Goal: Task Accomplishment & Management: Manage account settings

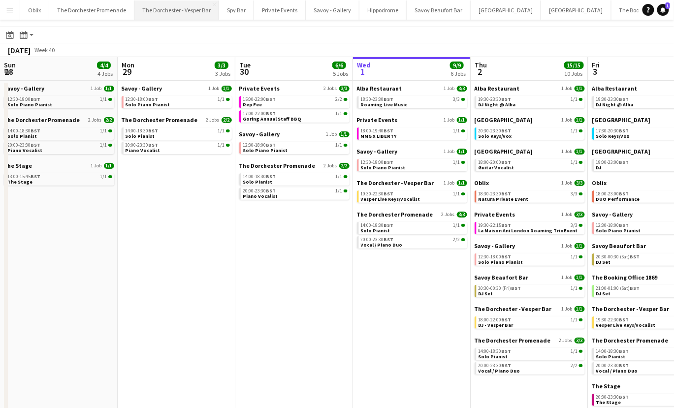
scroll to position [0, 235]
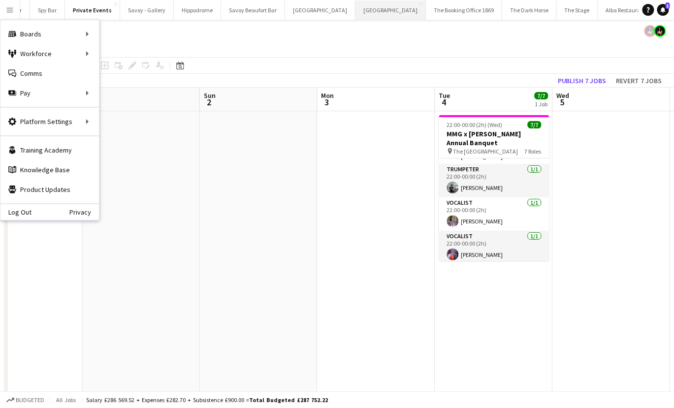
scroll to position [0, 260]
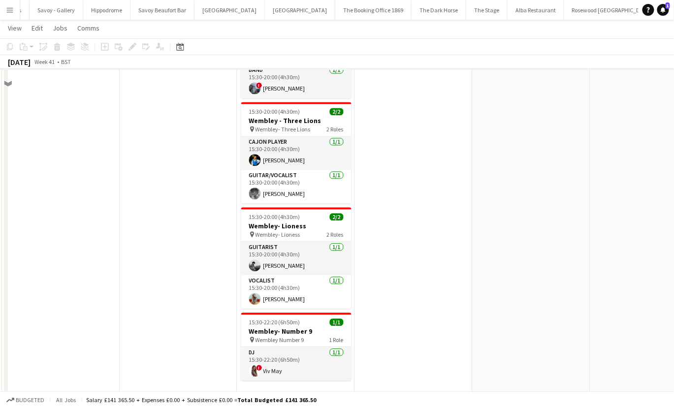
scroll to position [644, 0]
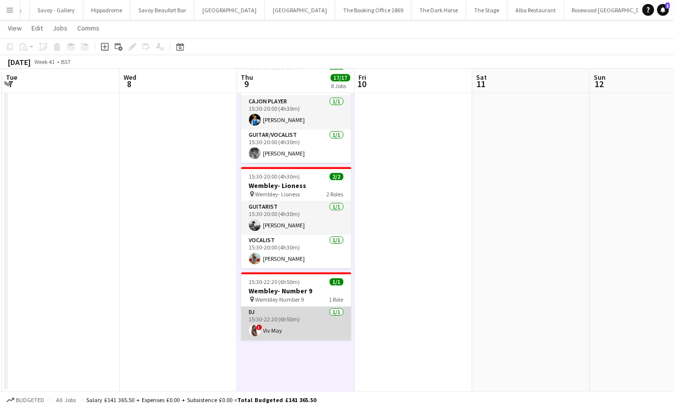
click at [281, 330] on app-card-role "DJ 1/1 15:30-22:20 (6h50m) ! Viv May" at bounding box center [296, 323] width 110 height 33
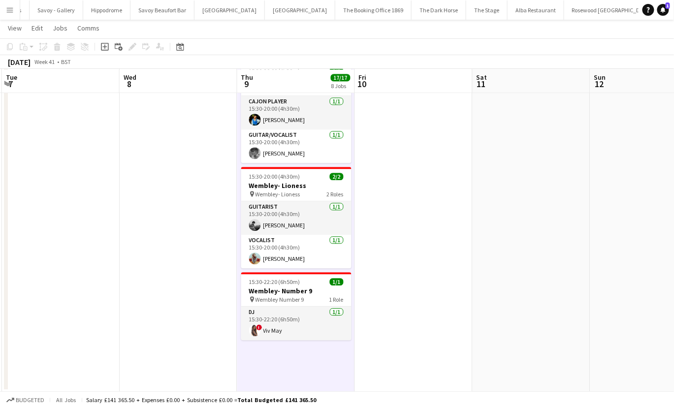
click at [304, 82] on app-board-header-date "Thu 9 17/17 8 Jobs" at bounding box center [296, 81] width 118 height 24
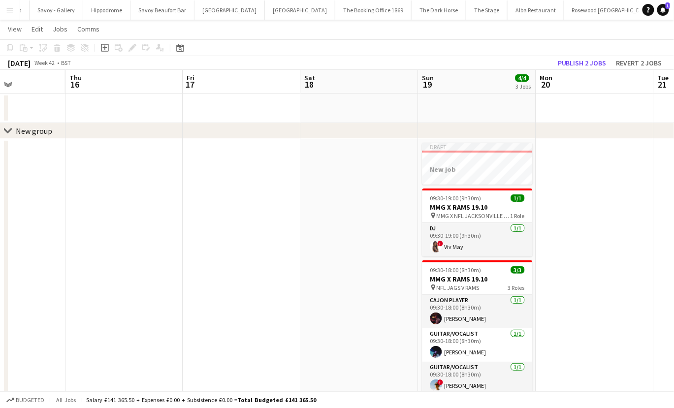
scroll to position [0, 0]
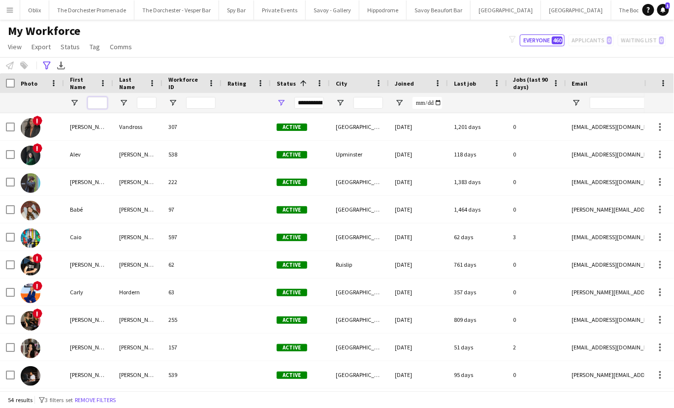
click at [95, 100] on input "First Name Filter Input" at bounding box center [98, 103] width 20 height 12
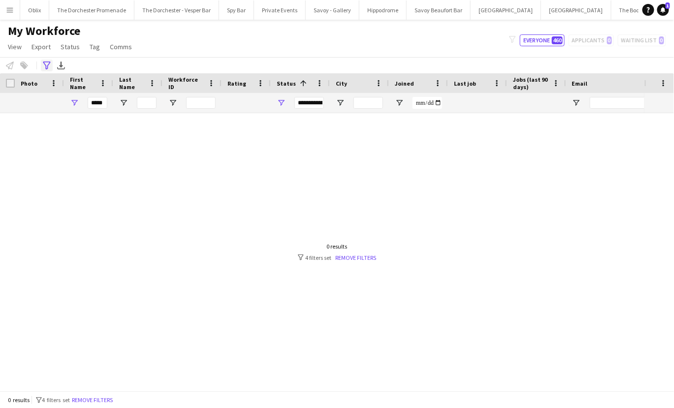
click at [44, 67] on icon "Advanced filters" at bounding box center [47, 65] width 8 height 8
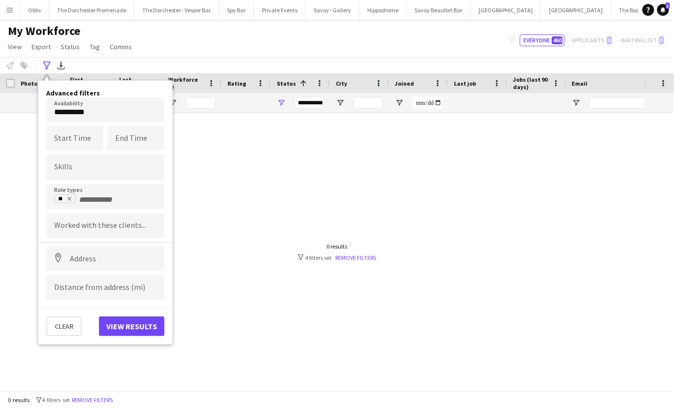
click at [70, 198] on icon "Remove tag" at bounding box center [69, 199] width 6 height 6
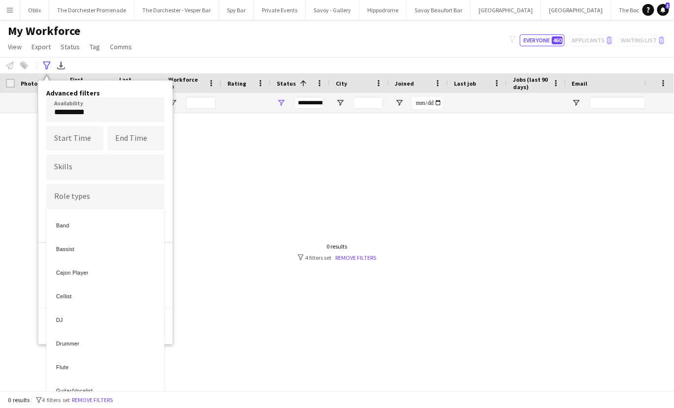
click at [67, 108] on div at bounding box center [337, 204] width 674 height 408
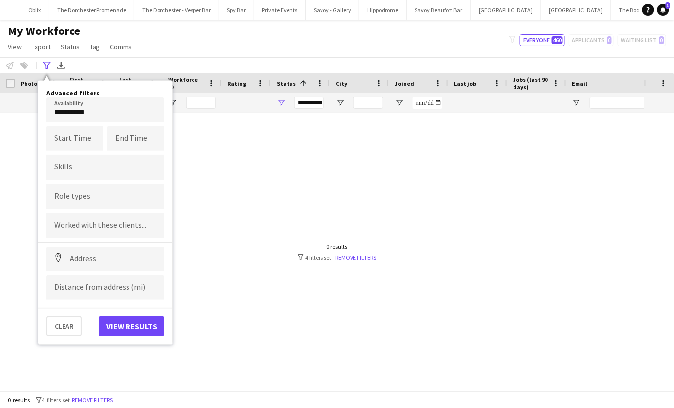
click at [101, 112] on body "Menu Boards Boards Boards All jobs Status Workforce Workforce My Workforce Recr…" at bounding box center [337, 204] width 674 height 408
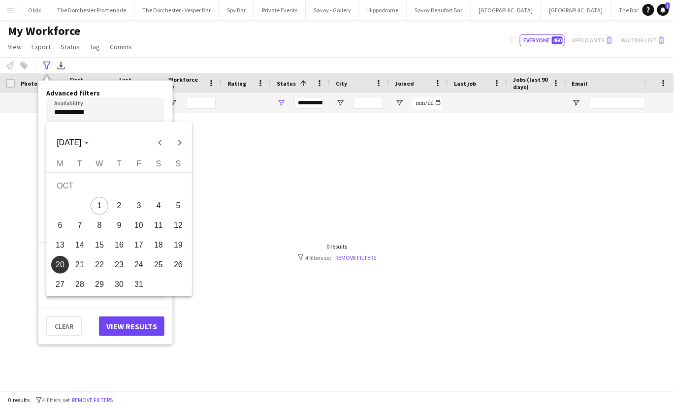
click at [65, 326] on div at bounding box center [337, 204] width 674 height 408
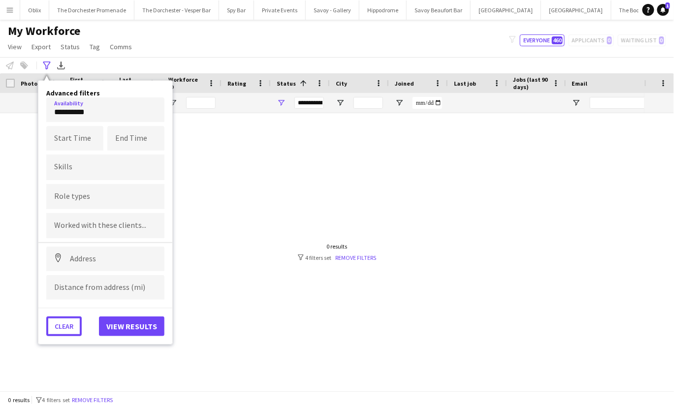
click at [65, 326] on button "Clear" at bounding box center [63, 326] width 35 height 20
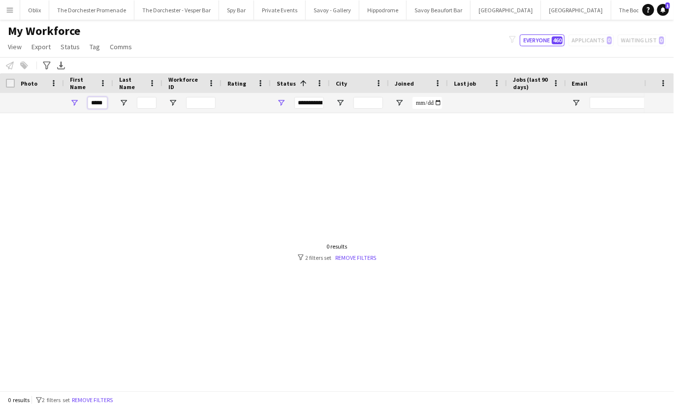
drag, startPoint x: 98, startPoint y: 105, endPoint x: 65, endPoint y: 105, distance: 33.0
click at [73, 105] on div "****" at bounding box center [88, 103] width 49 height 20
click at [99, 103] on input "*****" at bounding box center [98, 103] width 20 height 12
type input "*"
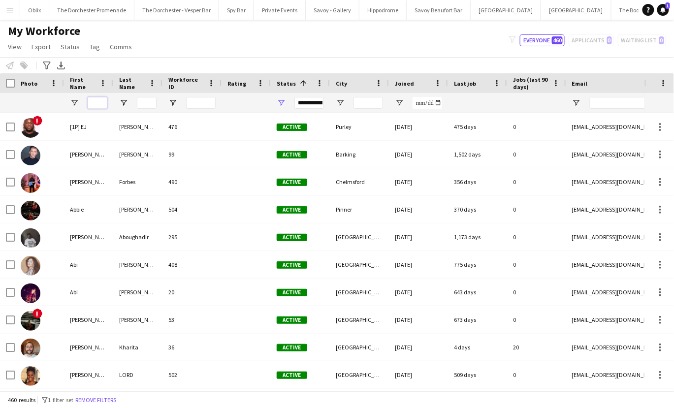
type input "*"
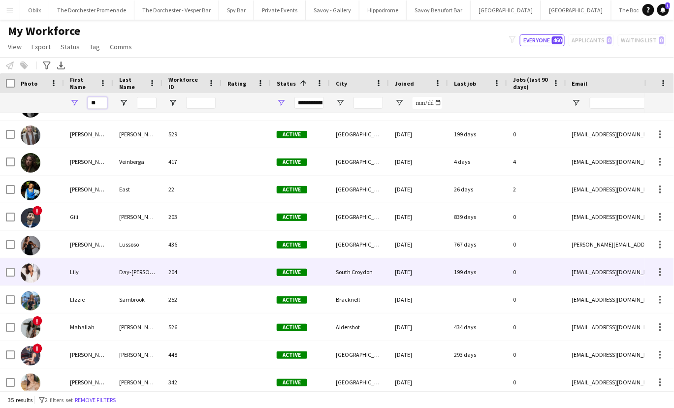
type input "**"
click at [55, 275] on div at bounding box center [39, 271] width 49 height 27
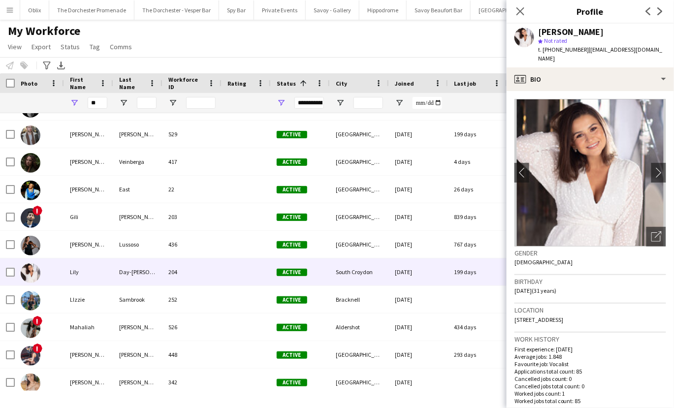
scroll to position [0, 0]
click at [658, 167] on app-icon "chevron-right" at bounding box center [658, 172] width 15 height 10
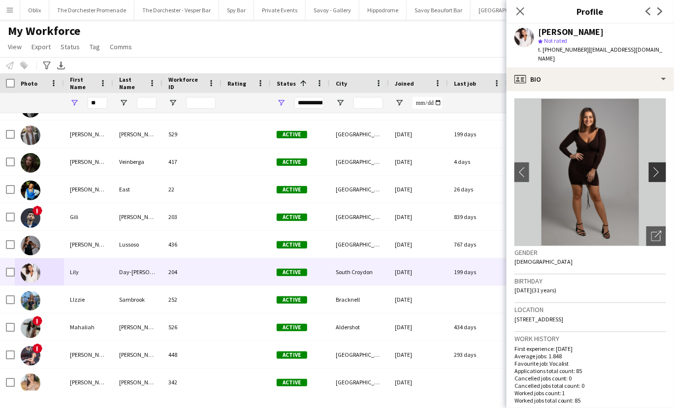
click at [660, 162] on button "chevron-right" at bounding box center [658, 172] width 20 height 20
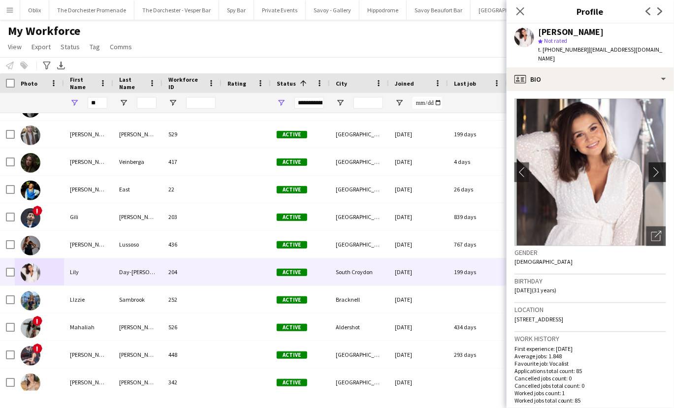
click at [658, 167] on app-icon "chevron-right" at bounding box center [658, 172] width 15 height 10
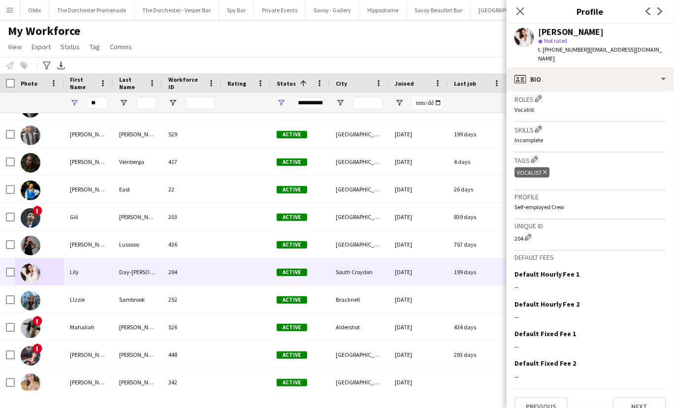
scroll to position [330, 0]
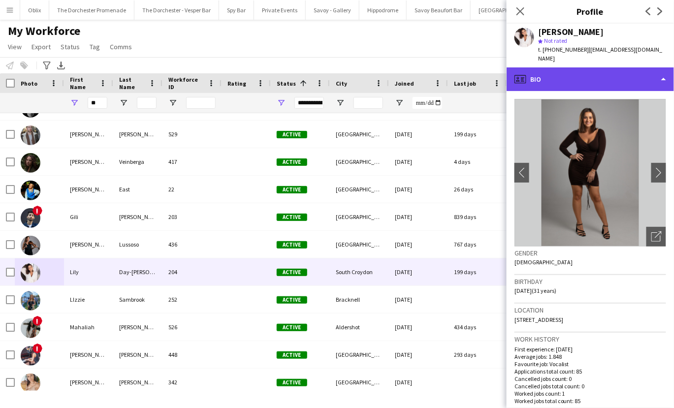
click at [612, 72] on div "profile Bio" at bounding box center [589, 79] width 167 height 24
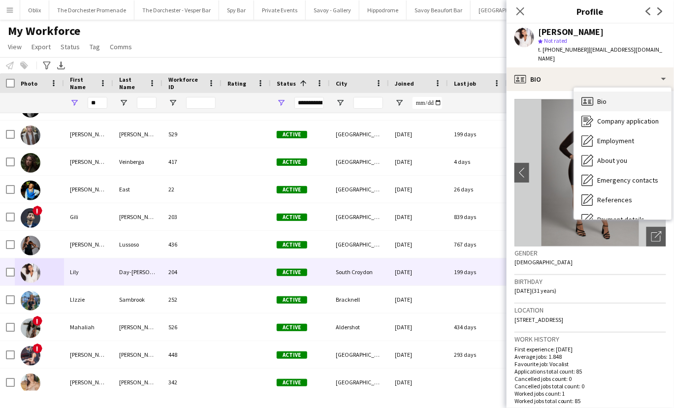
click at [613, 93] on div "Bio Bio" at bounding box center [622, 102] width 97 height 20
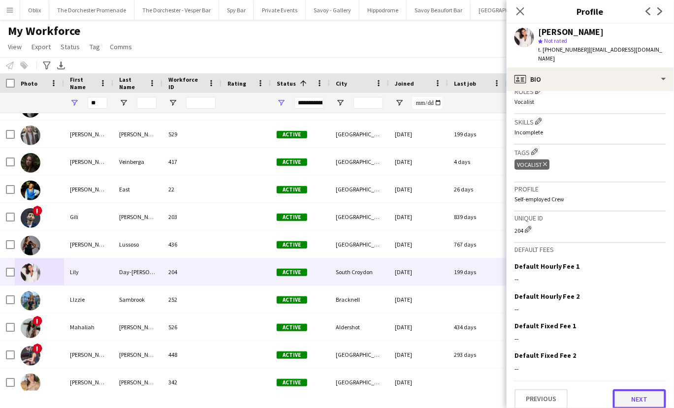
click at [632, 399] on button "Next" at bounding box center [639, 399] width 53 height 20
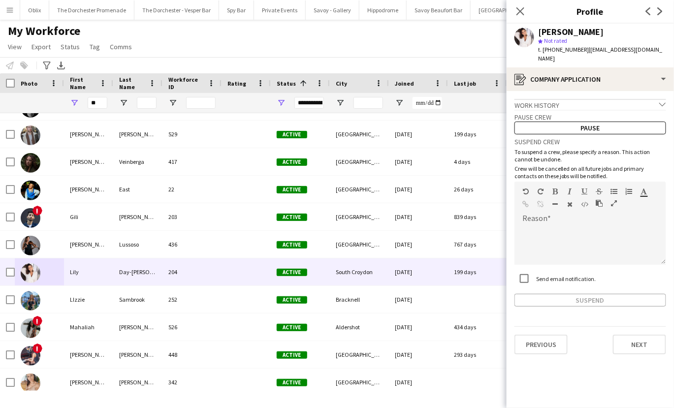
click at [537, 155] on div "Suspend crew To suspend a crew, please specify a reason. This action cannot be …" at bounding box center [590, 220] width 152 height 172
click at [643, 335] on button "Next" at bounding box center [639, 345] width 53 height 20
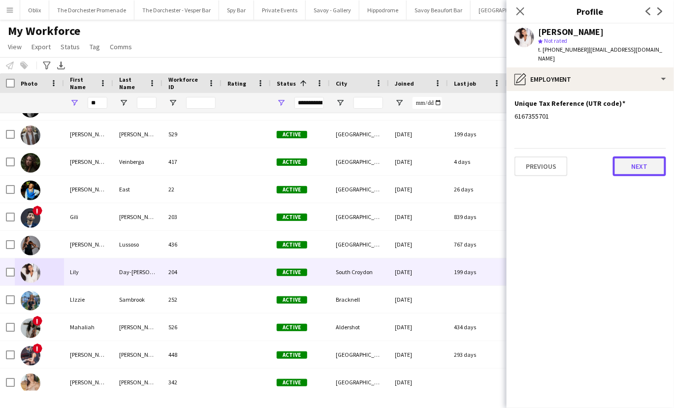
click at [643, 156] on button "Next" at bounding box center [639, 166] width 53 height 20
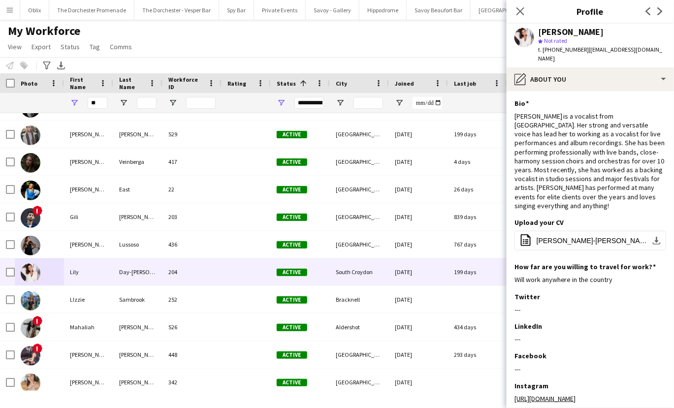
drag, startPoint x: 517, startPoint y: 107, endPoint x: 674, endPoint y: 192, distance: 179.2
click at [673, 192] on html "Menu Boards Boards Boards All jobs Status Workforce Workforce My Workforce Recr…" at bounding box center [337, 204] width 674 height 408
drag, startPoint x: 665, startPoint y: 189, endPoint x: 514, endPoint y: 105, distance: 172.9
click at [514, 105] on app-section-data-types "Bio Edit this field [PERSON_NAME] is a vocalist from [GEOGRAPHIC_DATA]. Her str…" at bounding box center [589, 249] width 167 height 317
copy div "[PERSON_NAME] is a vocalist from [GEOGRAPHIC_DATA]. Her strong and versatile vo…"
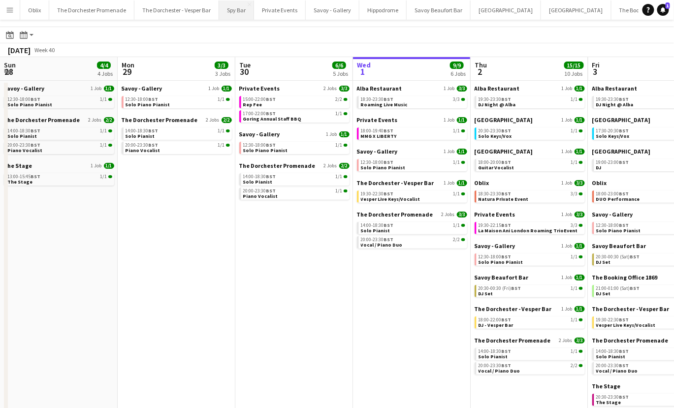
scroll to position [0, 235]
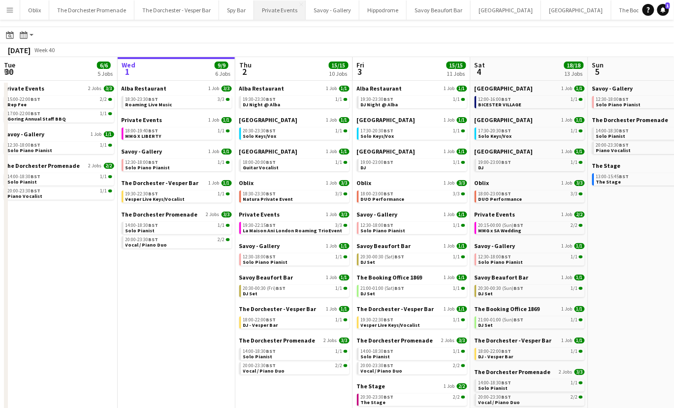
click at [287, 11] on button "Private Events Close" at bounding box center [280, 9] width 52 height 19
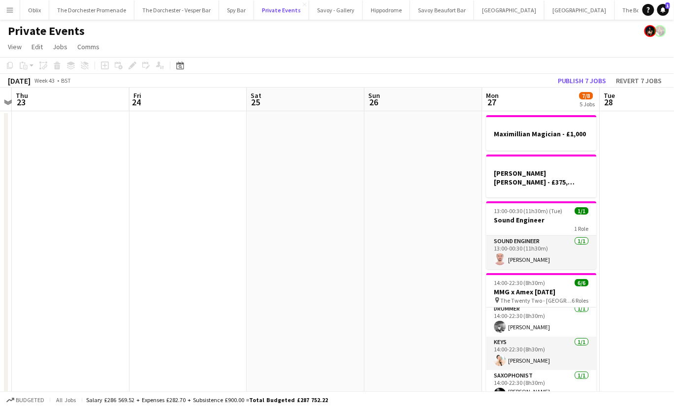
scroll to position [57, 0]
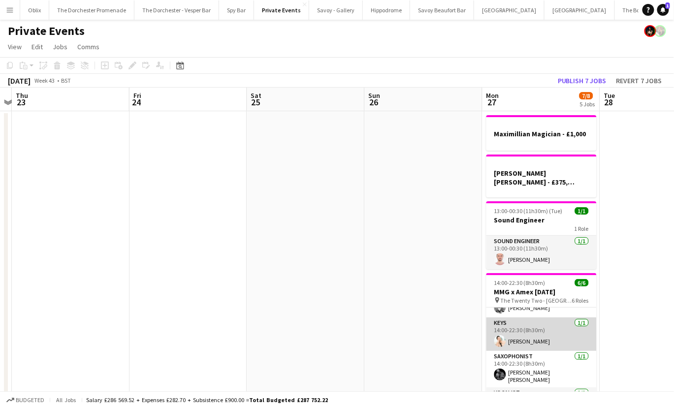
click at [521, 325] on app-card-role "Keys 1/1 14:00-22:30 (8h30m) Silvan Rupp" at bounding box center [541, 333] width 110 height 33
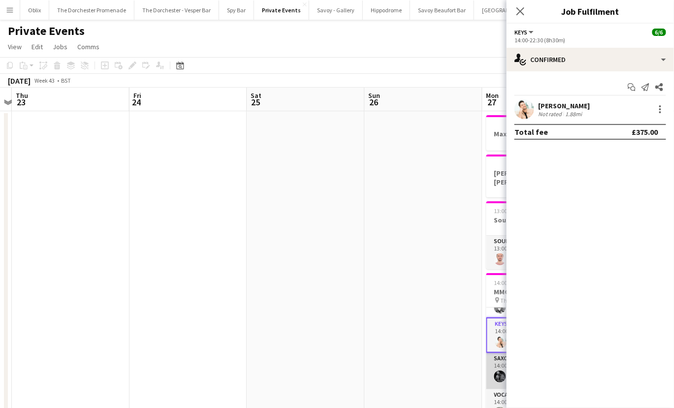
click at [499, 357] on app-card-role "Saxophonist 1/1 14:00-22:30 (8h30m) Reiss Beckles" at bounding box center [541, 371] width 110 height 36
click at [495, 327] on app-card-role "Keys 1/1 14:00-22:30 (8h30m) Silvan Rupp" at bounding box center [541, 333] width 110 height 33
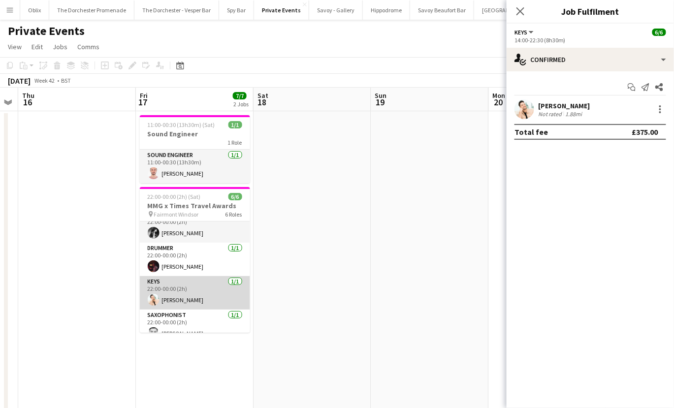
scroll to position [14, 0]
click at [179, 294] on app-card-role "Keys 1/1 22:00-00:00 (2h) Silvan Rupp" at bounding box center [195, 291] width 110 height 33
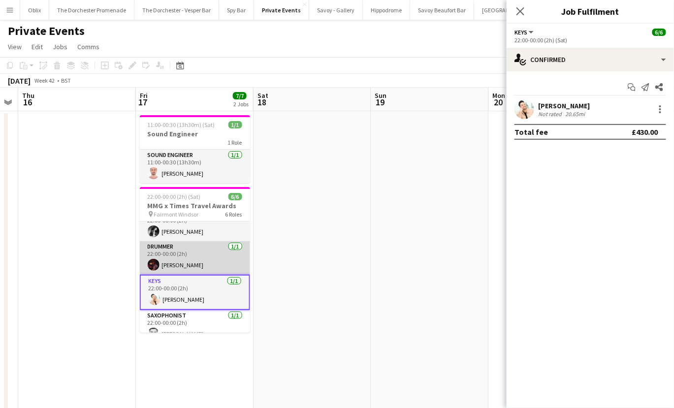
click at [179, 254] on app-card-role "Drummer 1/1 22:00-00:00 (2h) Alex Temple-Heald" at bounding box center [195, 257] width 110 height 33
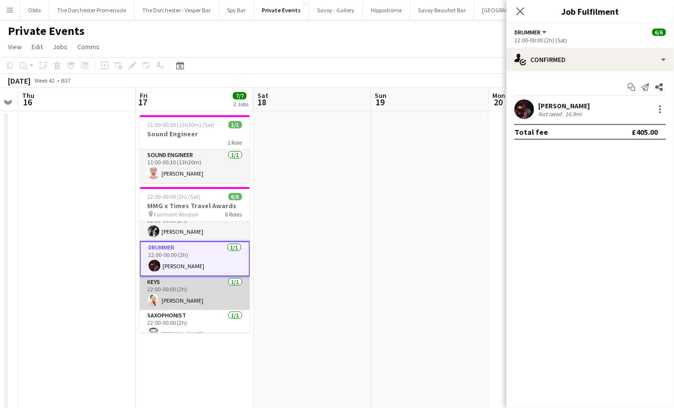
click at [176, 288] on app-card-role "Keys 1/1 22:00-00:00 (2h) Silvan Rupp" at bounding box center [195, 293] width 110 height 33
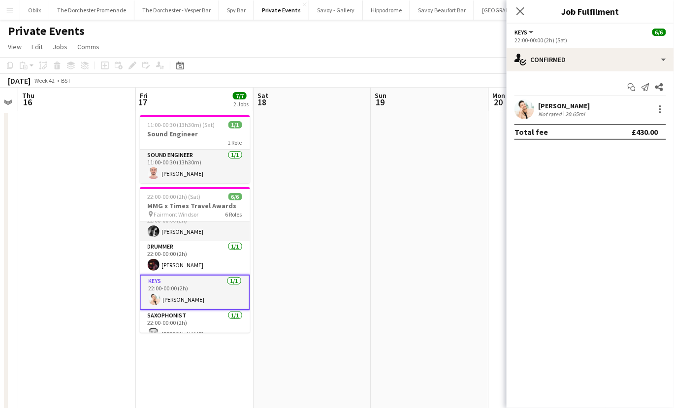
click at [286, 217] on app-date-cell at bounding box center [312, 324] width 118 height 426
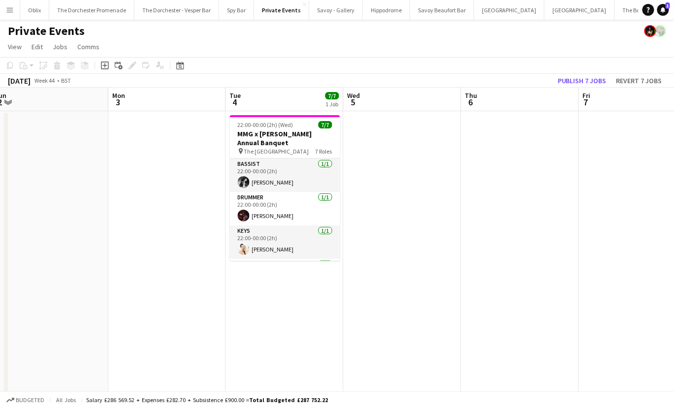
scroll to position [0, 363]
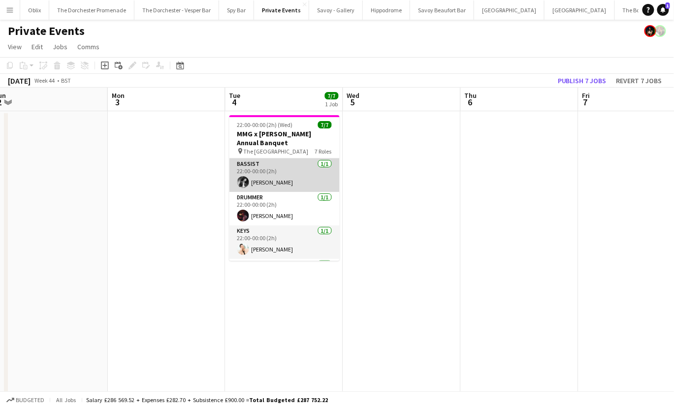
click at [283, 175] on app-card-role "Bassist 1/1 22:00-00:00 (2h) Rich Zbaraski" at bounding box center [284, 174] width 110 height 33
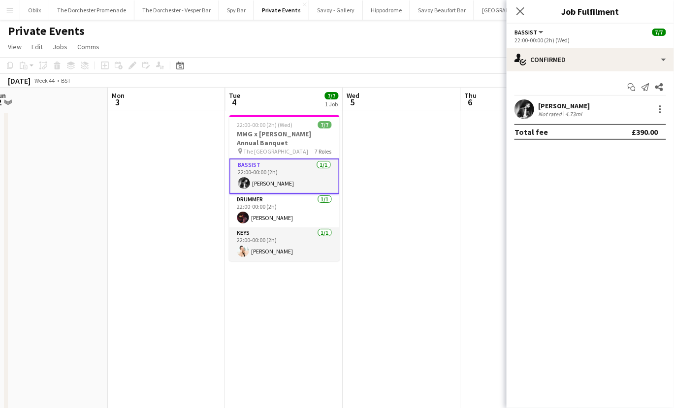
click at [649, 133] on div "£390.00" at bounding box center [645, 132] width 26 height 10
drag, startPoint x: 644, startPoint y: 132, endPoint x: 580, endPoint y: 132, distance: 64.5
click at [587, 132] on div "Total fee £390.00" at bounding box center [590, 132] width 152 height 16
click at [276, 182] on app-card-role "Bassist 1/1 22:00-00:00 (2h) Rich Zbaraski" at bounding box center [284, 175] width 110 height 35
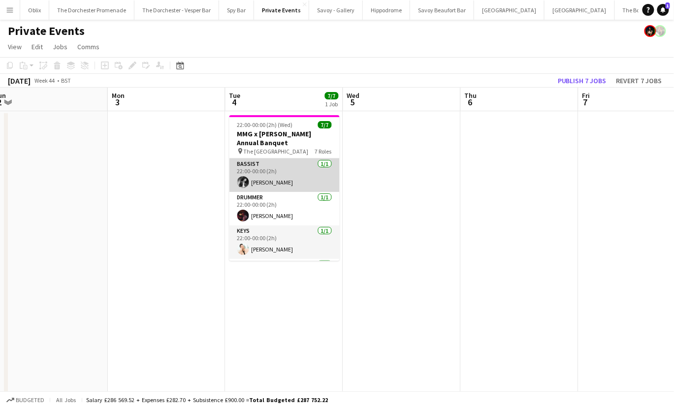
click at [276, 182] on app-card-role "Bassist 1/1 22:00-00:00 (2h) Rich Zbaraski" at bounding box center [284, 174] width 110 height 33
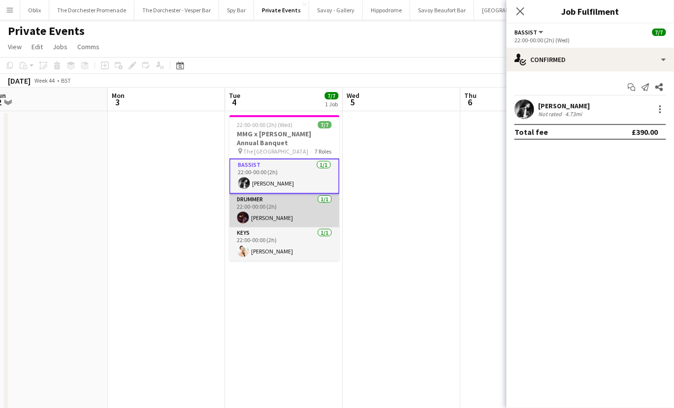
click at [290, 209] on app-card-role "Drummer 1/1 22:00-00:00 (2h) Alex Temple-Heald" at bounding box center [284, 210] width 110 height 33
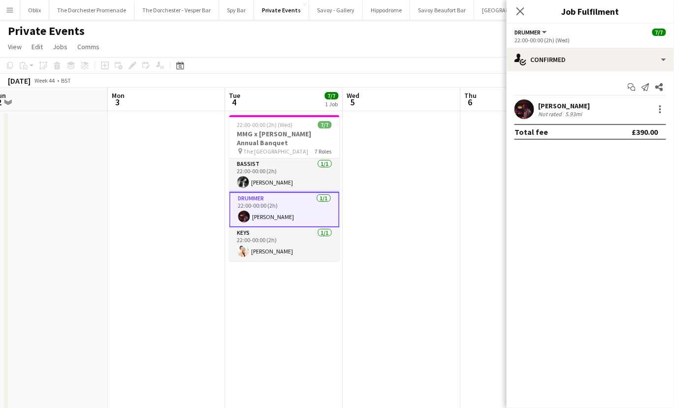
click at [290, 209] on app-card-role "Drummer 1/1 22:00-00:00 (2h) Alex Temple-Heald" at bounding box center [284, 209] width 110 height 35
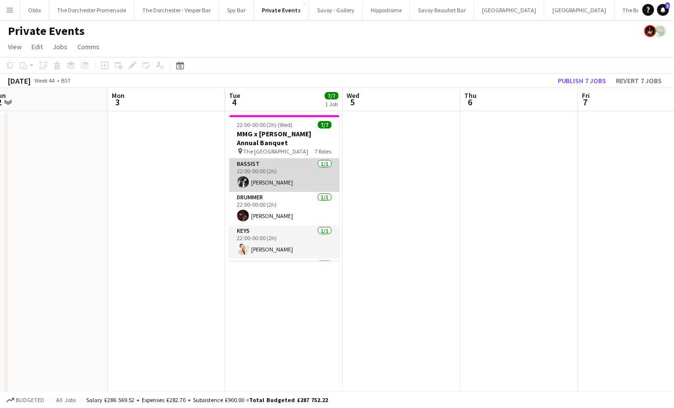
click at [266, 183] on app-card-role "Bassist 1/1 22:00-00:00 (2h) Rich Zbaraski" at bounding box center [284, 174] width 110 height 33
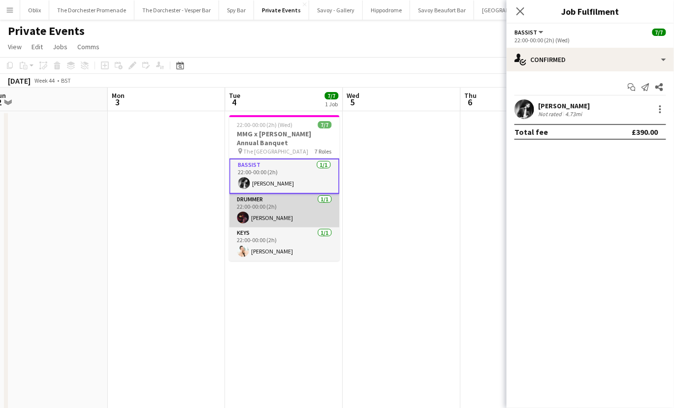
click at [280, 215] on app-card-role "Drummer 1/1 22:00-00:00 (2h) Alex Temple-Heald" at bounding box center [284, 210] width 110 height 33
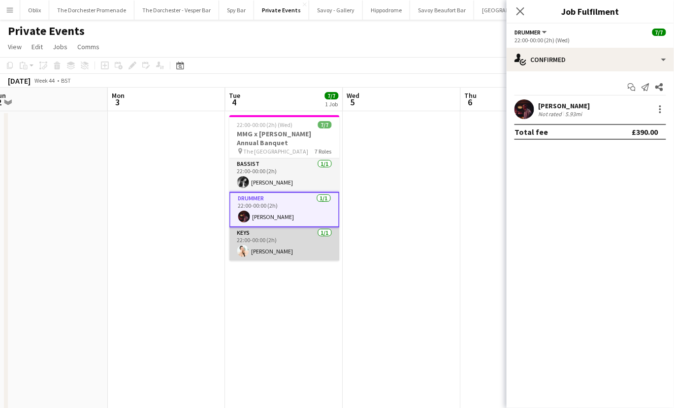
click at [273, 242] on app-card-role "Keys 1/1 22:00-00:00 (2h) Silvan Rupp" at bounding box center [284, 243] width 110 height 33
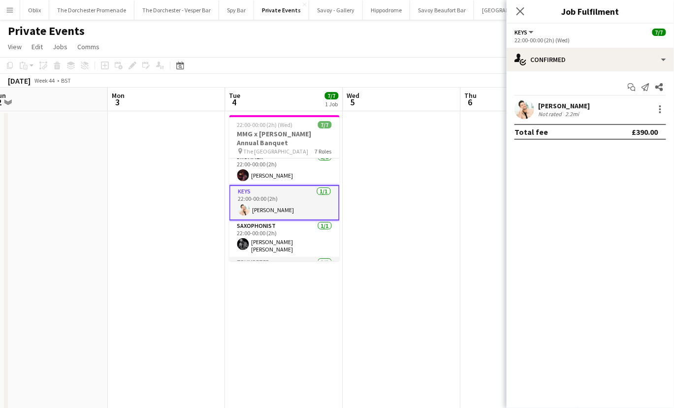
scroll to position [45, 0]
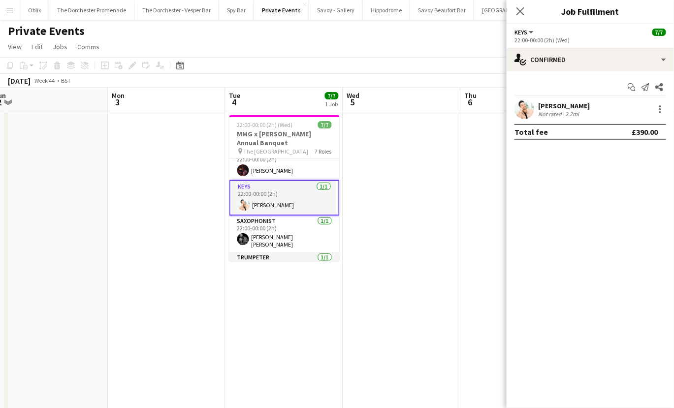
click at [272, 229] on app-card-role "Saxophonist 1/1 22:00-00:00 (2h) Reiss Beckles" at bounding box center [284, 233] width 110 height 36
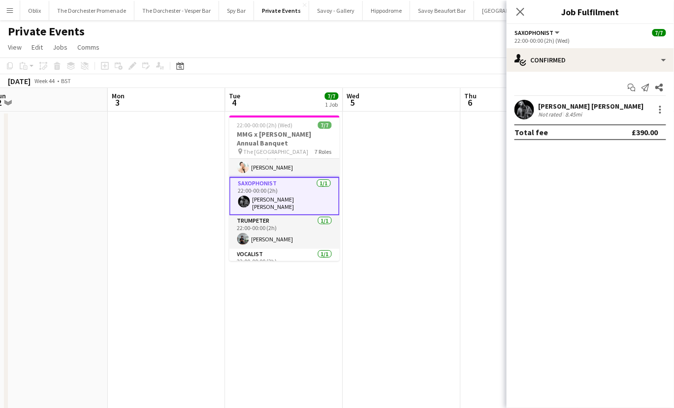
scroll to position [91, 0]
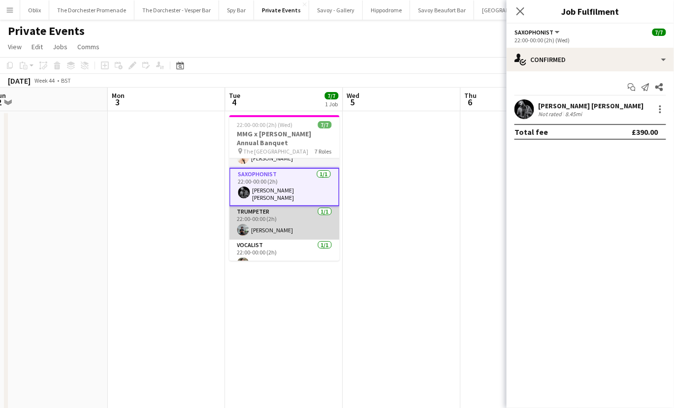
click at [277, 224] on app-card-role "Trumpeter 1/1 22:00-00:00 (2h) Chris Caulfield" at bounding box center [284, 222] width 110 height 33
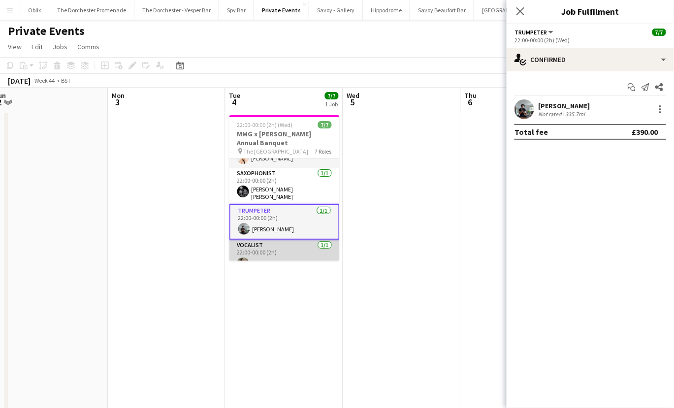
click at [275, 243] on app-card-role "Vocalist 1/1 22:00-00:00 (2h) Ruby Ivy" at bounding box center [284, 256] width 110 height 33
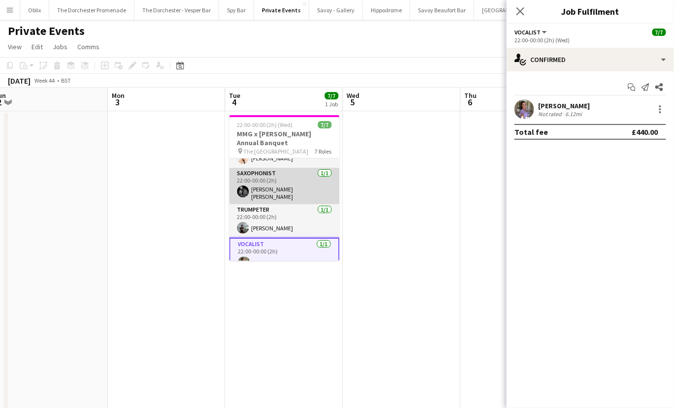
click at [273, 190] on app-card-role "Saxophonist 1/1 22:00-00:00 (2h) Reiss Beckles" at bounding box center [284, 186] width 110 height 36
